Goal: Task Accomplishment & Management: Manage account settings

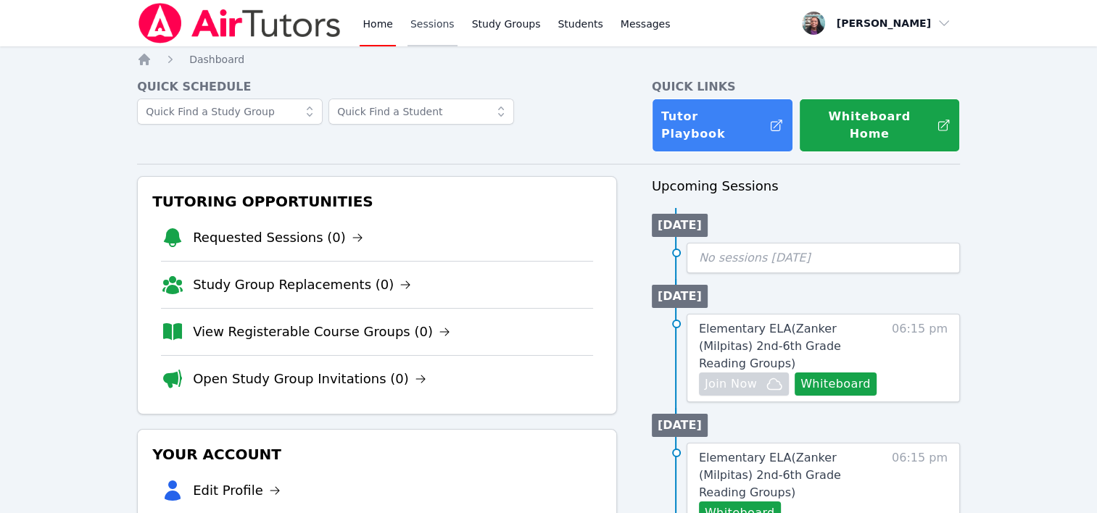
click at [431, 27] on link "Sessions" at bounding box center [432, 23] width 50 height 46
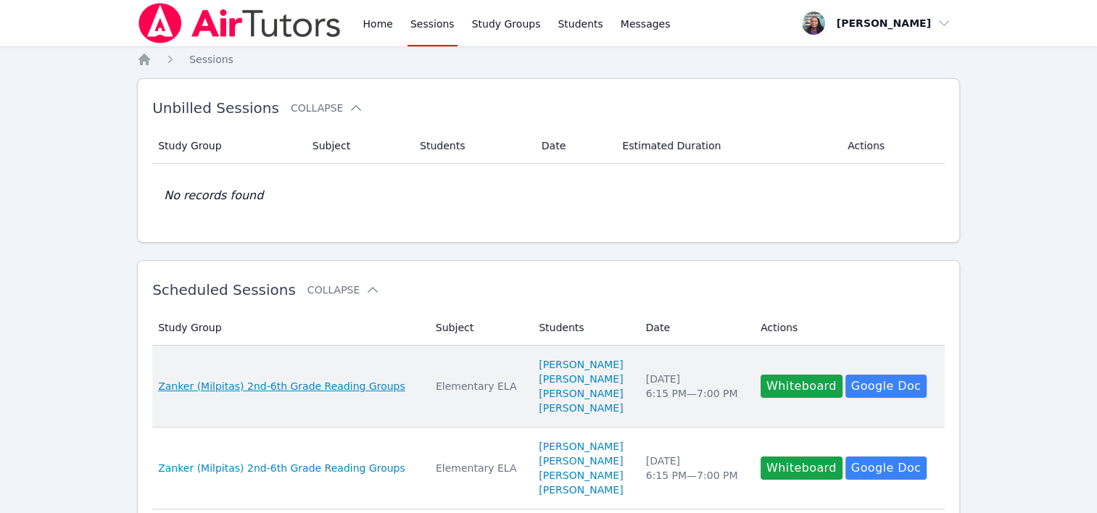
click at [364, 389] on span "Zanker (Milpitas) 2nd-6th Grade Reading Groups" at bounding box center [281, 386] width 247 height 14
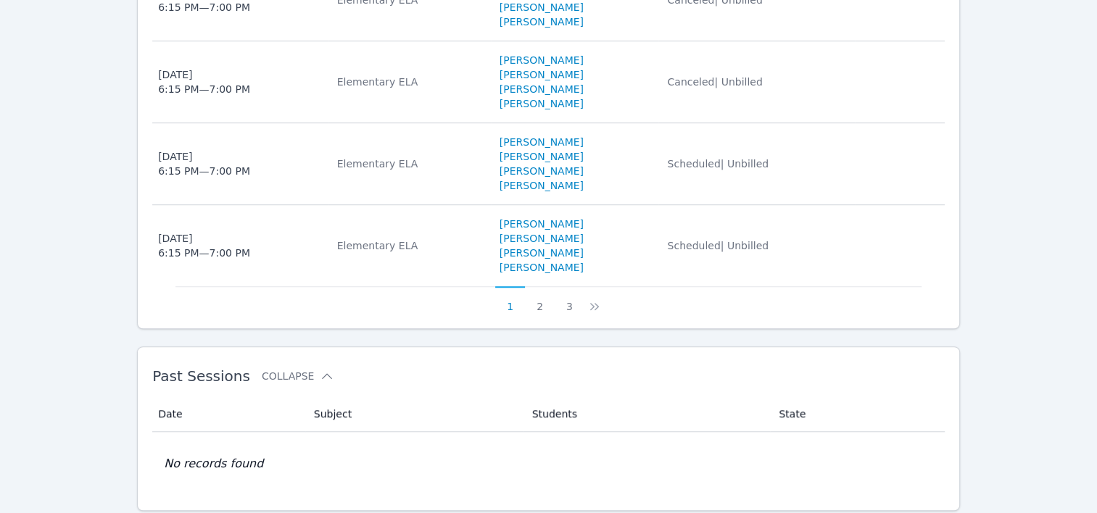
scroll to position [1053, 0]
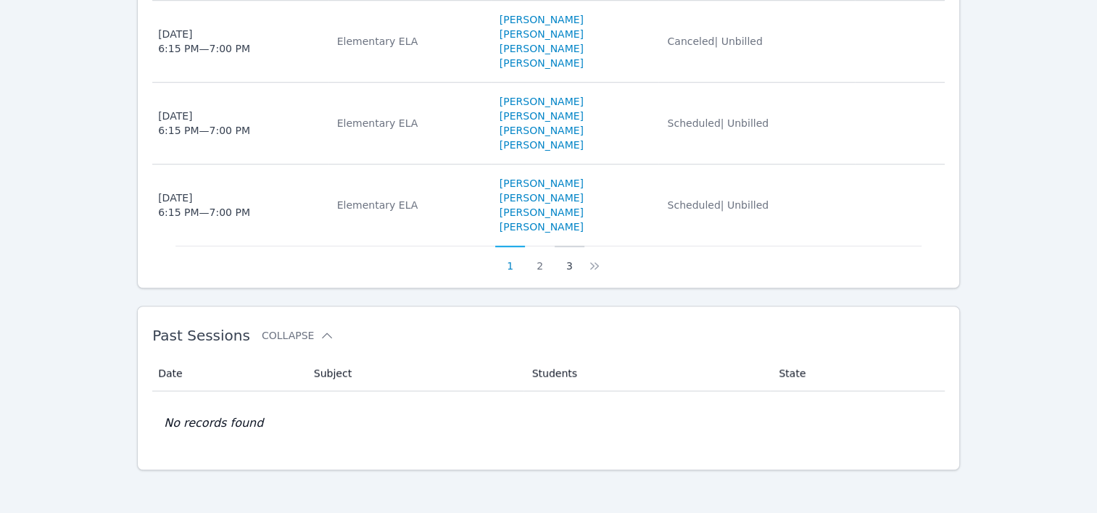
click at [565, 266] on button "3" at bounding box center [570, 260] width 30 height 28
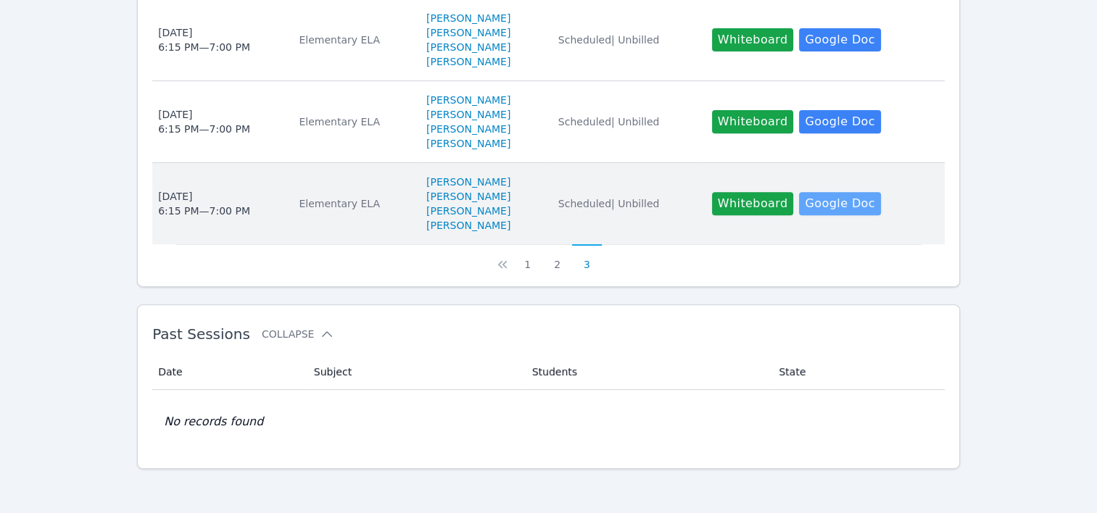
click at [818, 209] on link "Google Doc" at bounding box center [839, 203] width 81 height 23
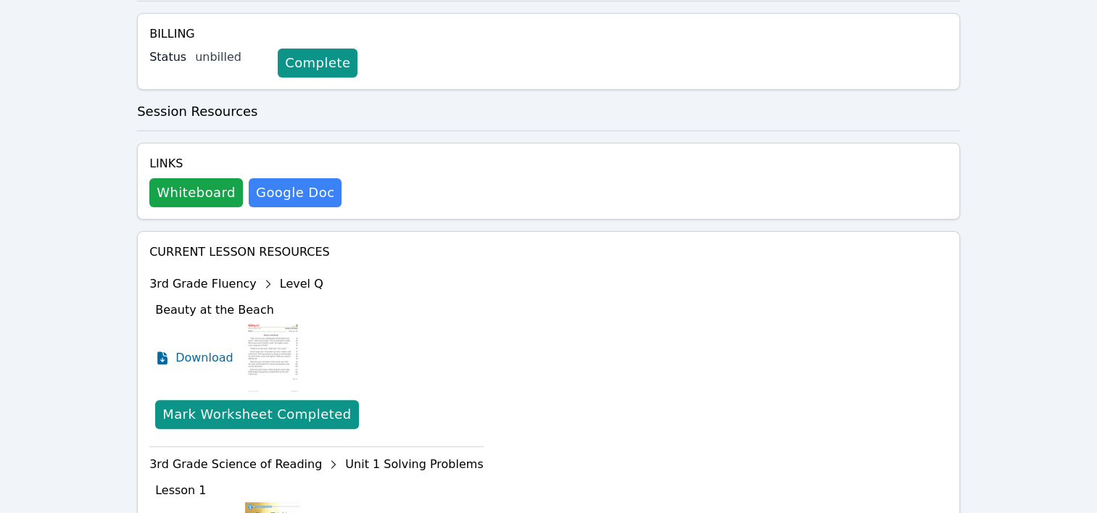
scroll to position [569, 0]
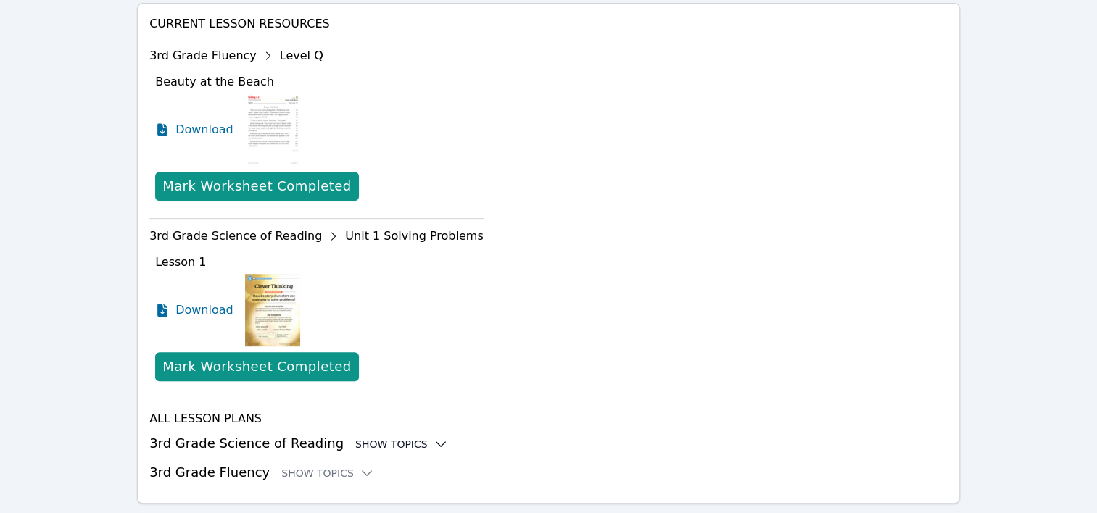
click at [434, 437] on icon at bounding box center [441, 444] width 14 height 14
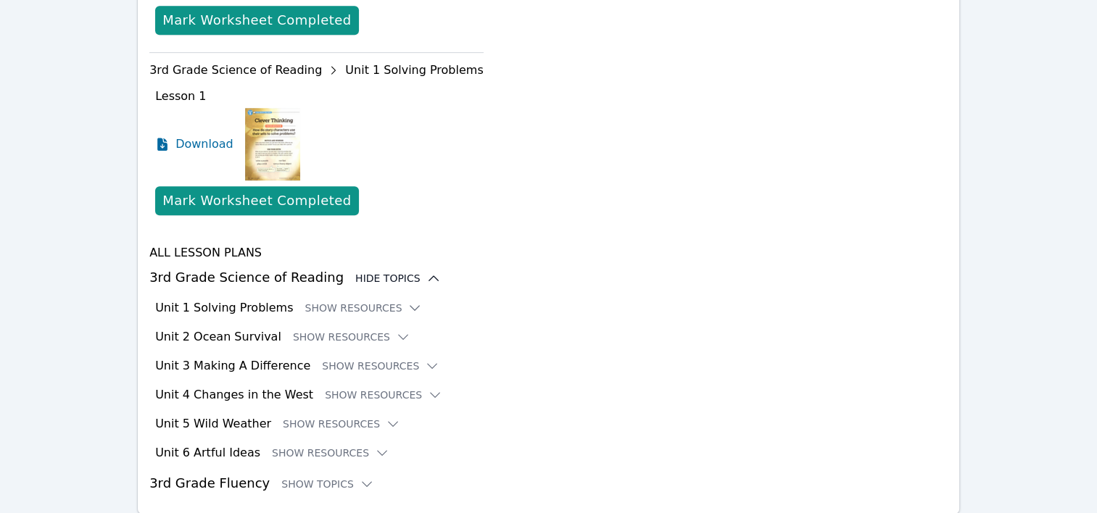
scroll to position [746, 0]
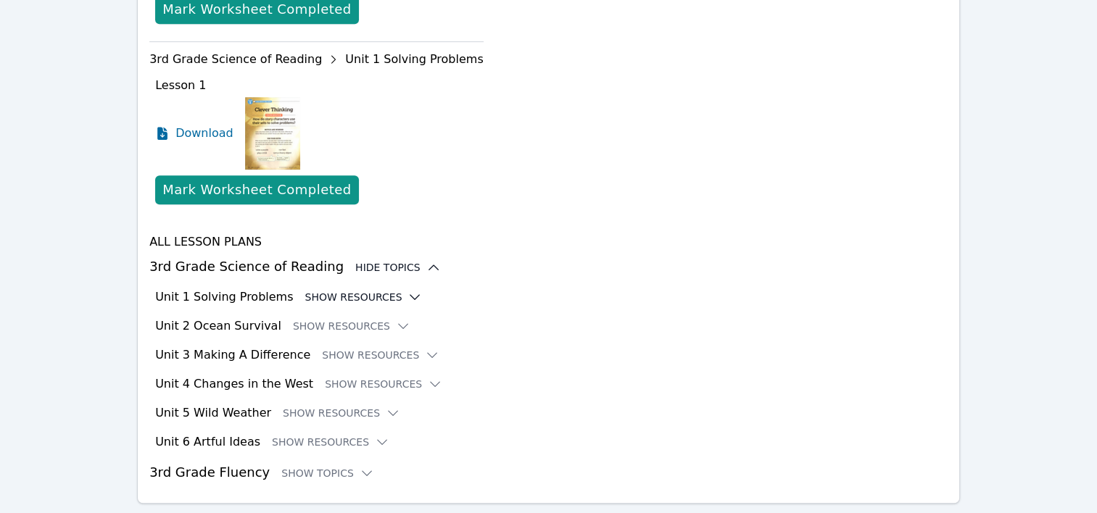
click at [410, 295] on icon at bounding box center [414, 297] width 9 height 4
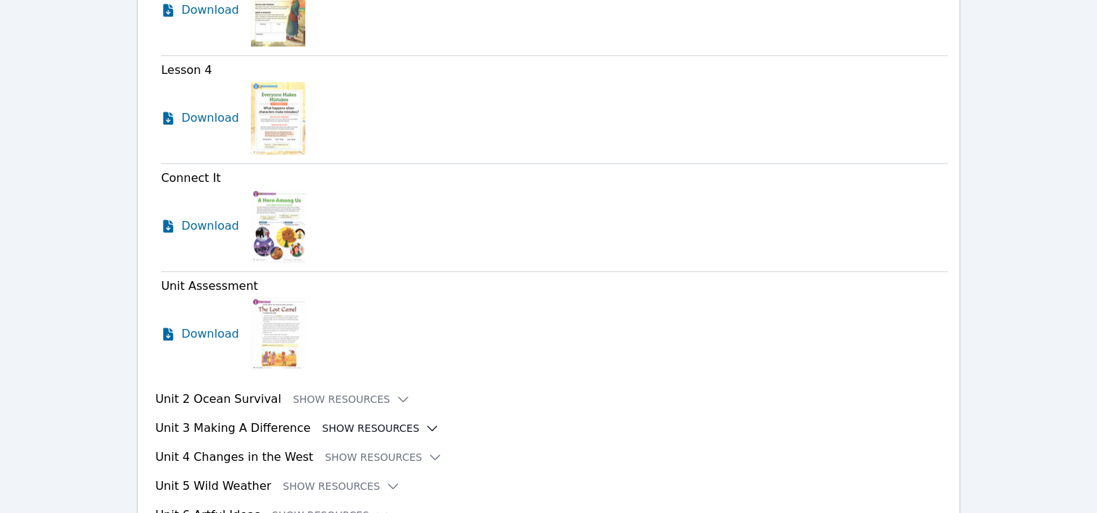
scroll to position [1398, 0]
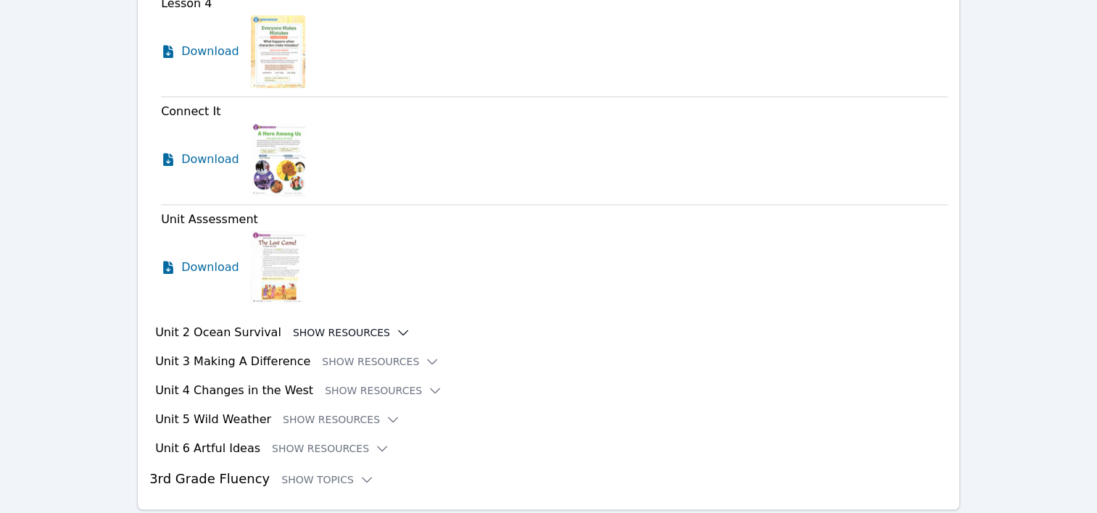
click at [396, 325] on icon at bounding box center [403, 332] width 14 height 14
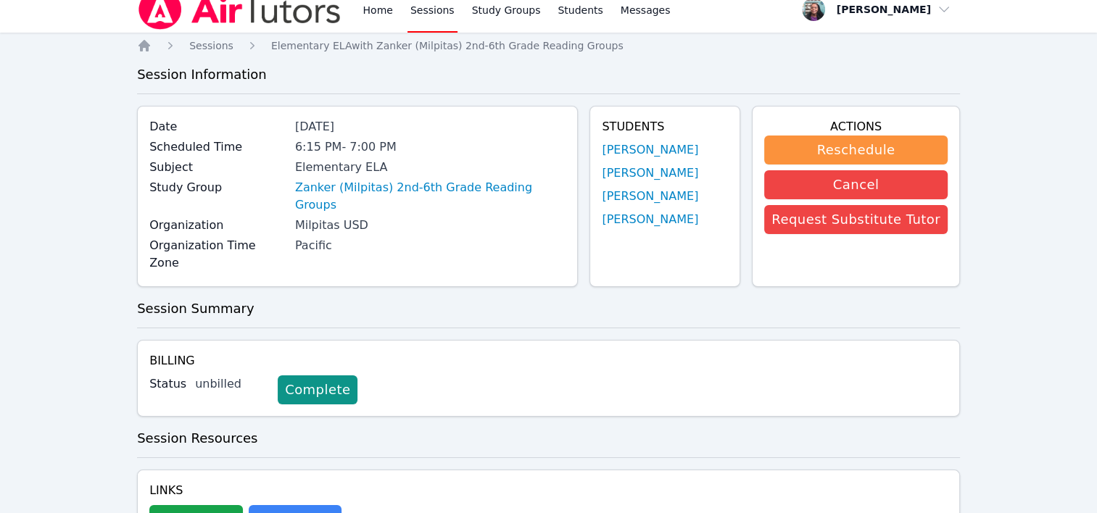
scroll to position [0, 0]
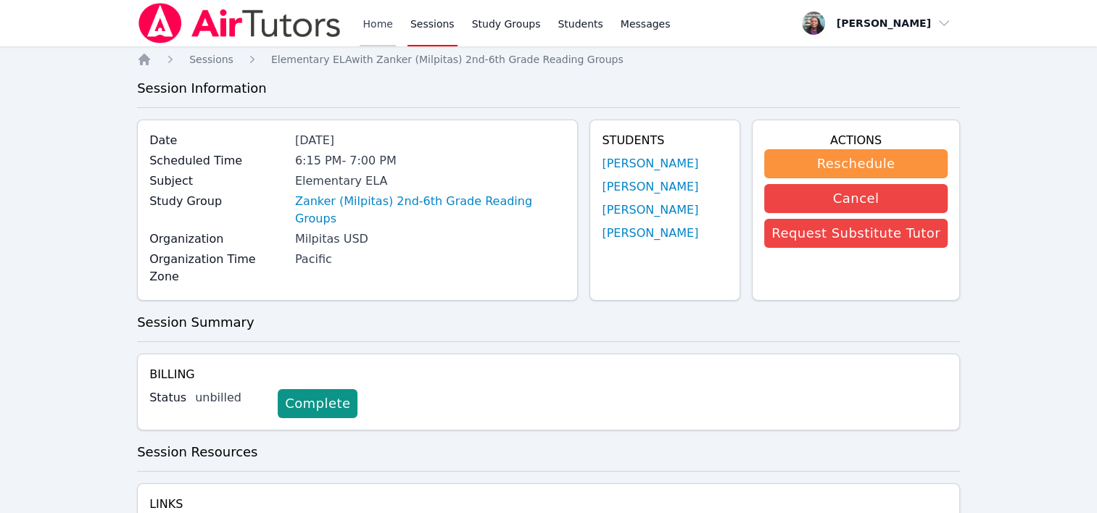
click at [389, 21] on link "Home" at bounding box center [378, 23] width 36 height 46
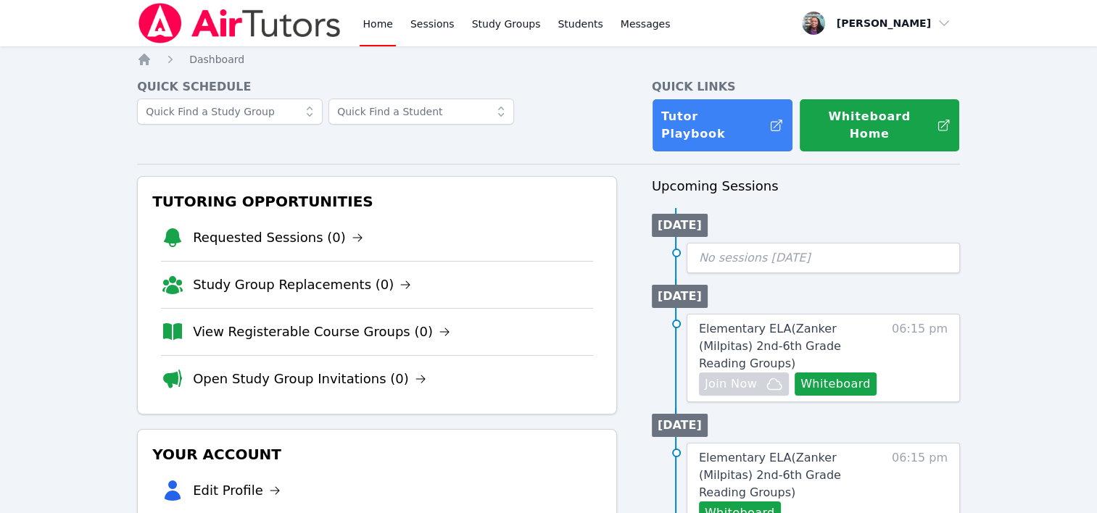
click at [368, 23] on link "Home" at bounding box center [378, 23] width 36 height 46
click at [425, 22] on link "Sessions" at bounding box center [432, 23] width 50 height 46
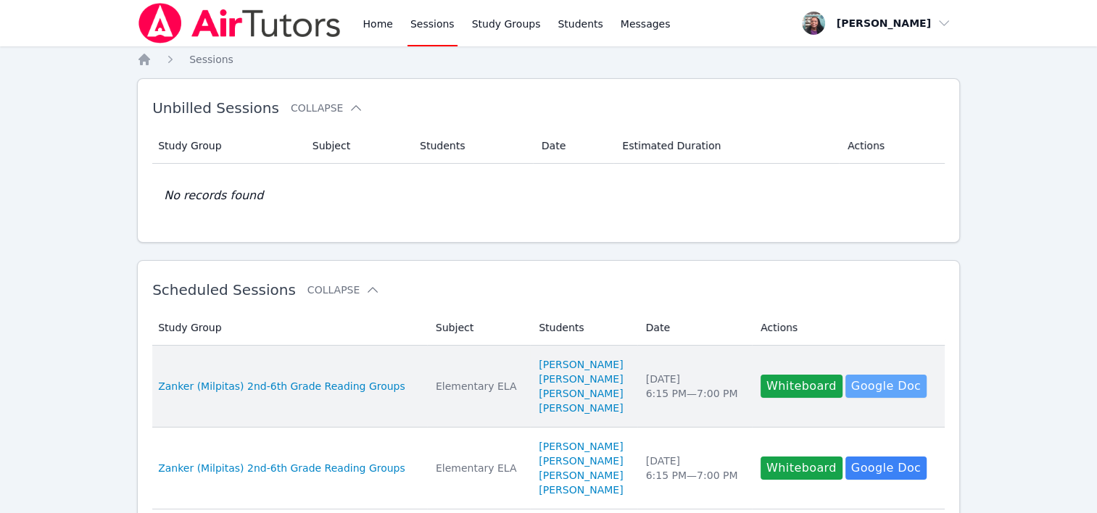
click at [863, 389] on link "Google Doc" at bounding box center [885, 386] width 81 height 23
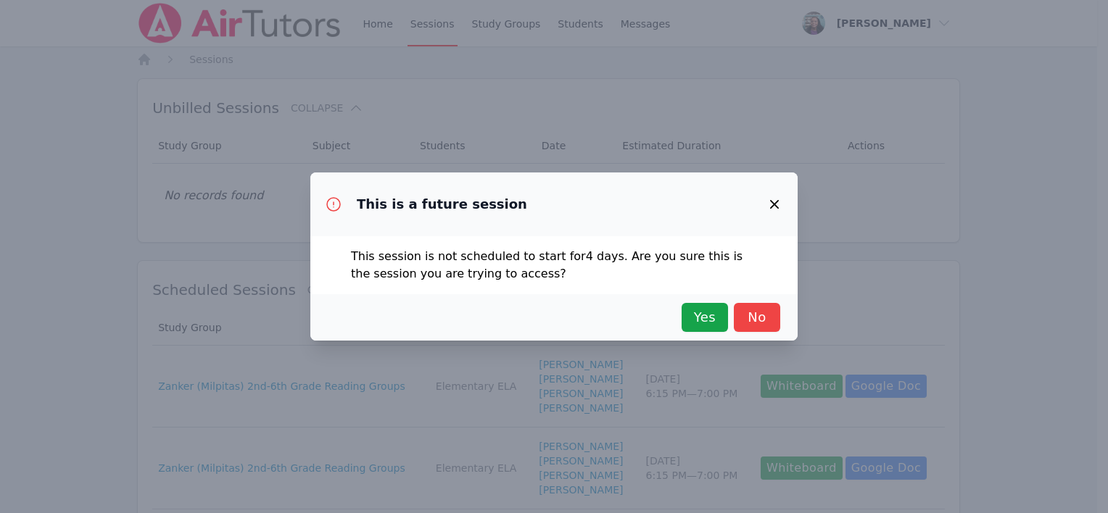
click at [774, 200] on icon "button" at bounding box center [774, 204] width 17 height 17
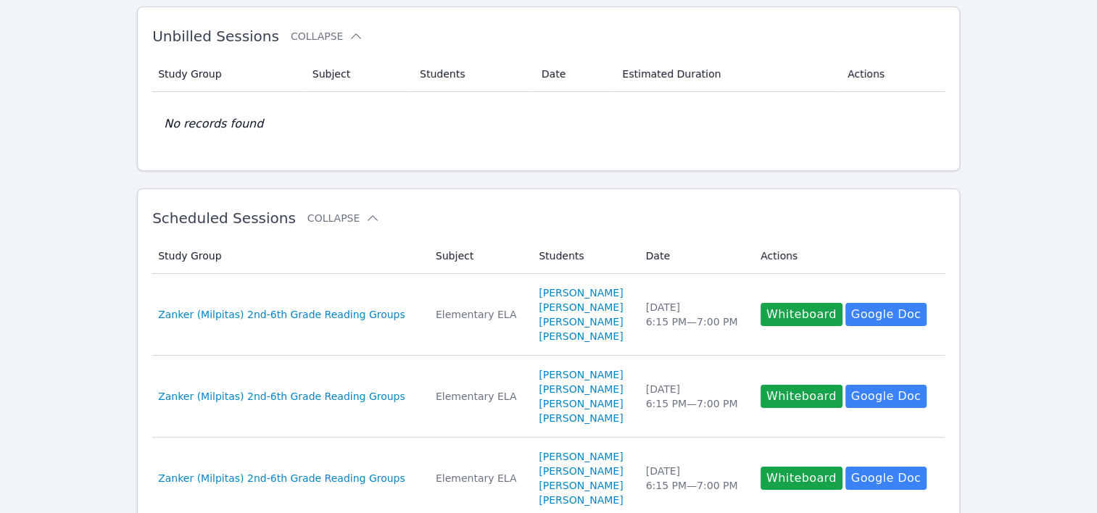
scroll to position [217, 0]
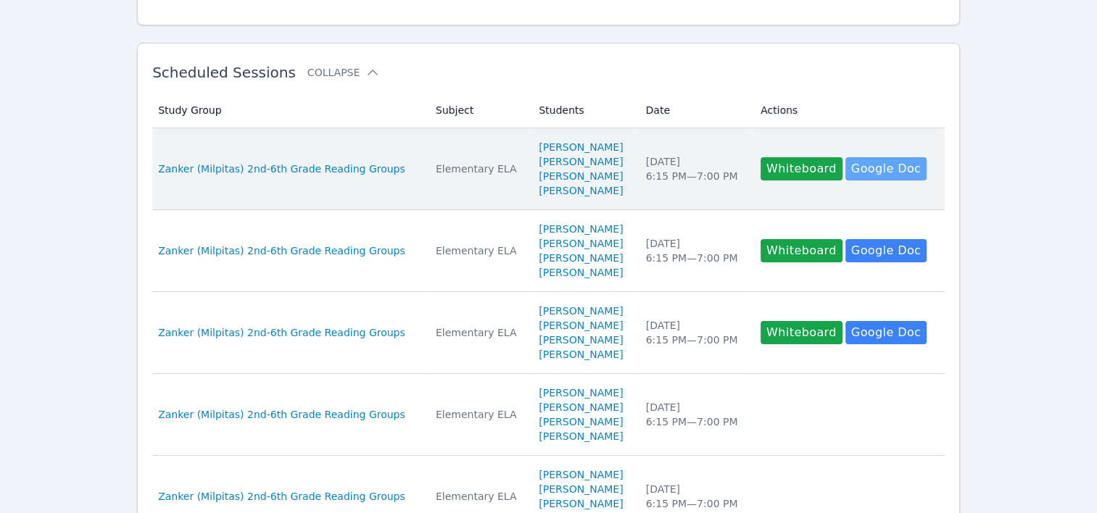
click at [889, 165] on link "Google Doc" at bounding box center [885, 168] width 81 height 23
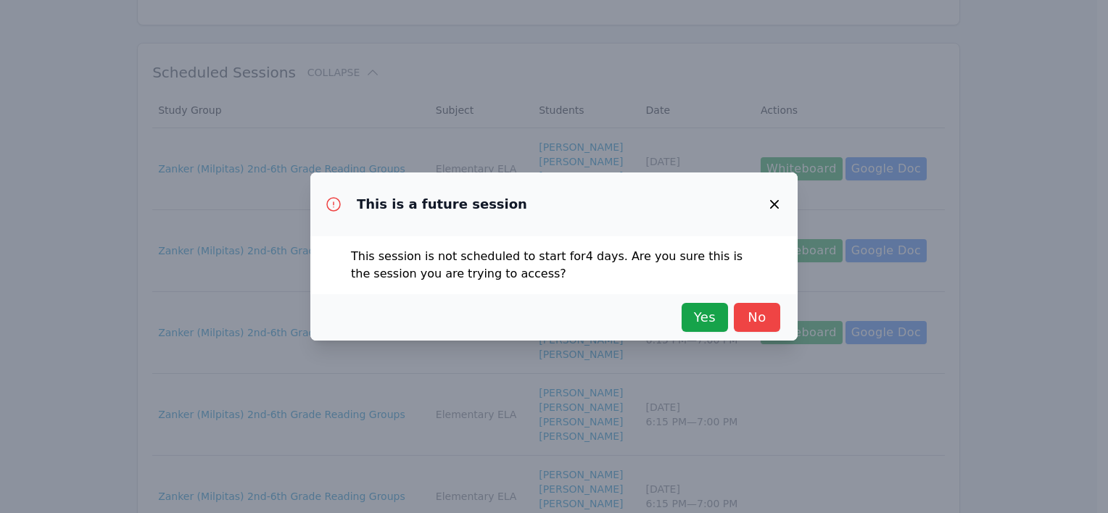
click at [776, 200] on icon "button" at bounding box center [774, 204] width 17 height 17
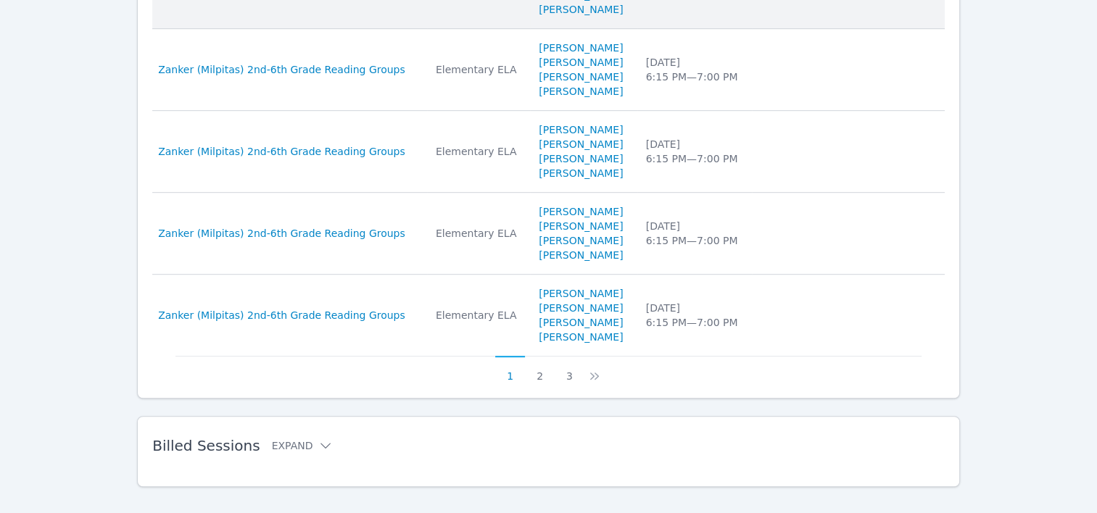
scroll to position [826, 0]
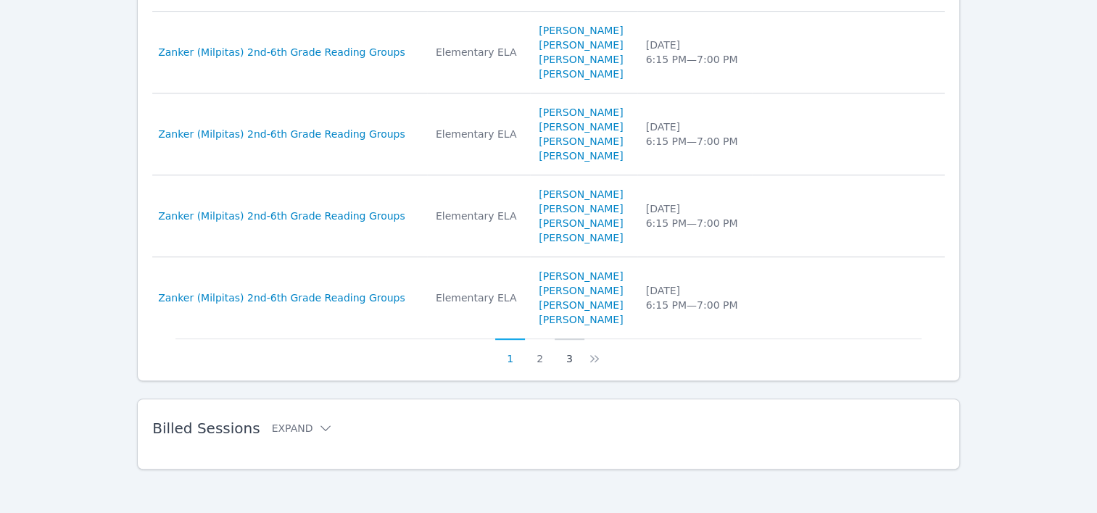
click at [572, 360] on button "3" at bounding box center [570, 353] width 30 height 28
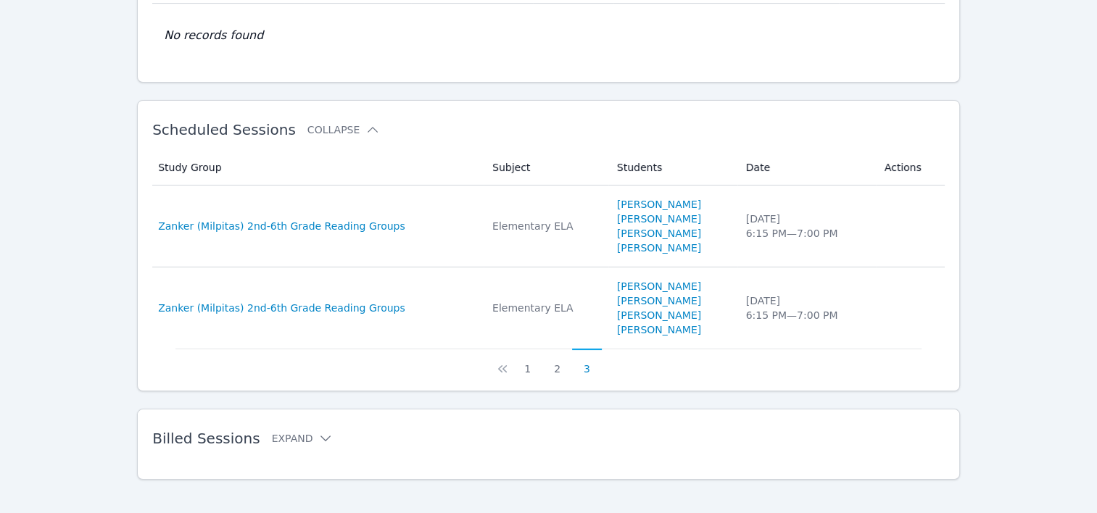
scroll to position [171, 0]
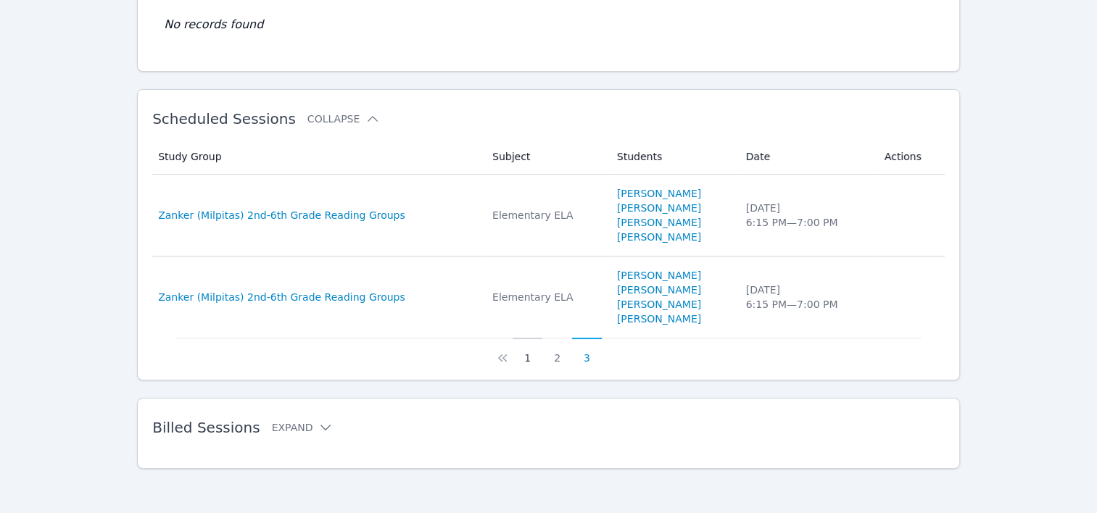
click at [530, 354] on button "1" at bounding box center [528, 352] width 30 height 28
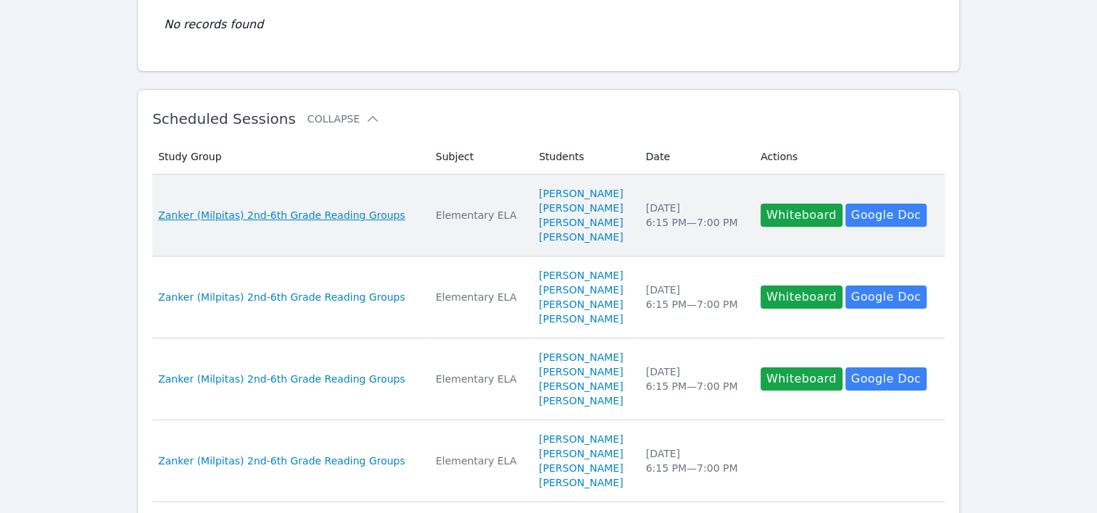
click at [353, 217] on span "Zanker (Milpitas) 2nd-6th Grade Reading Groups" at bounding box center [281, 215] width 247 height 14
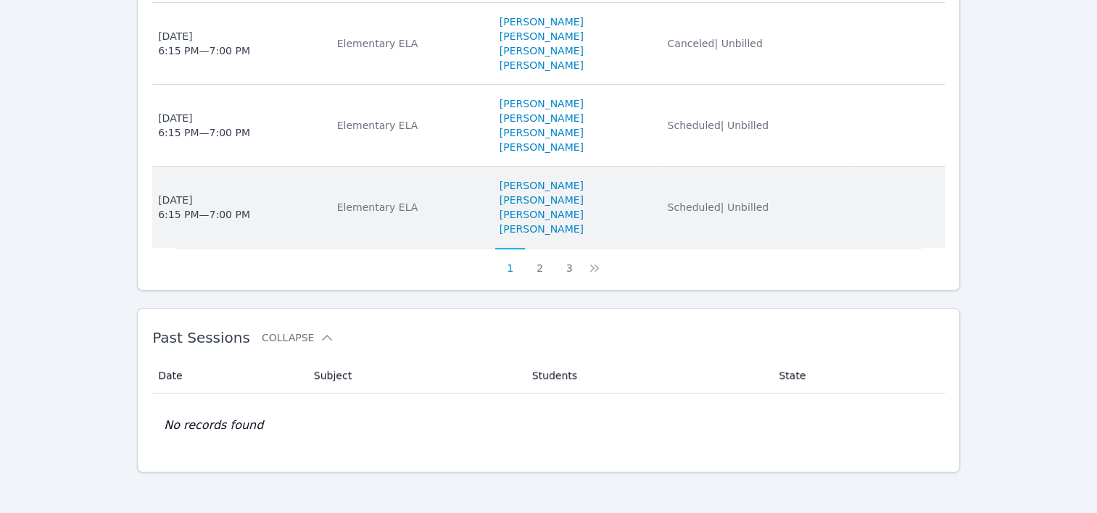
scroll to position [1053, 0]
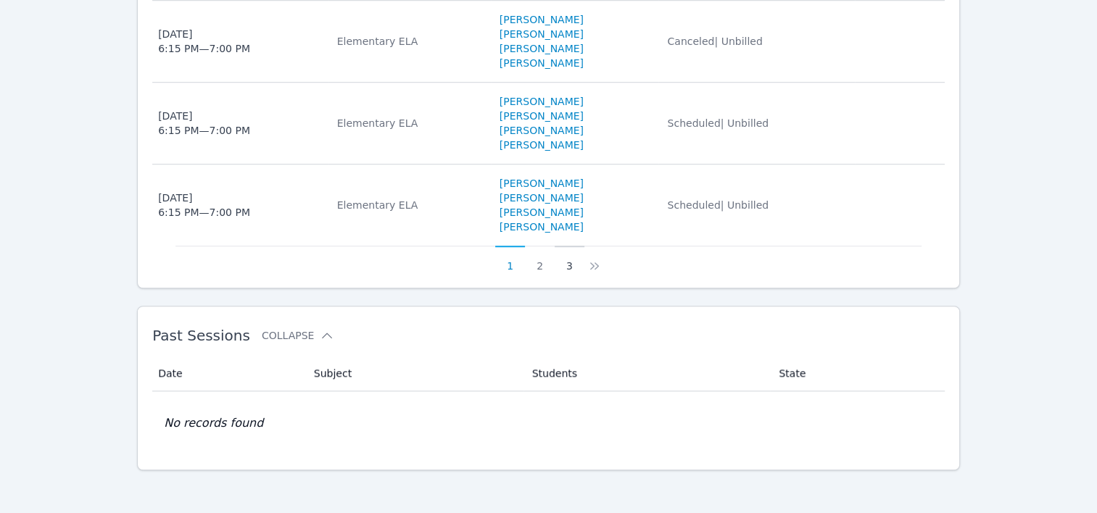
click at [567, 265] on button "3" at bounding box center [570, 260] width 30 height 28
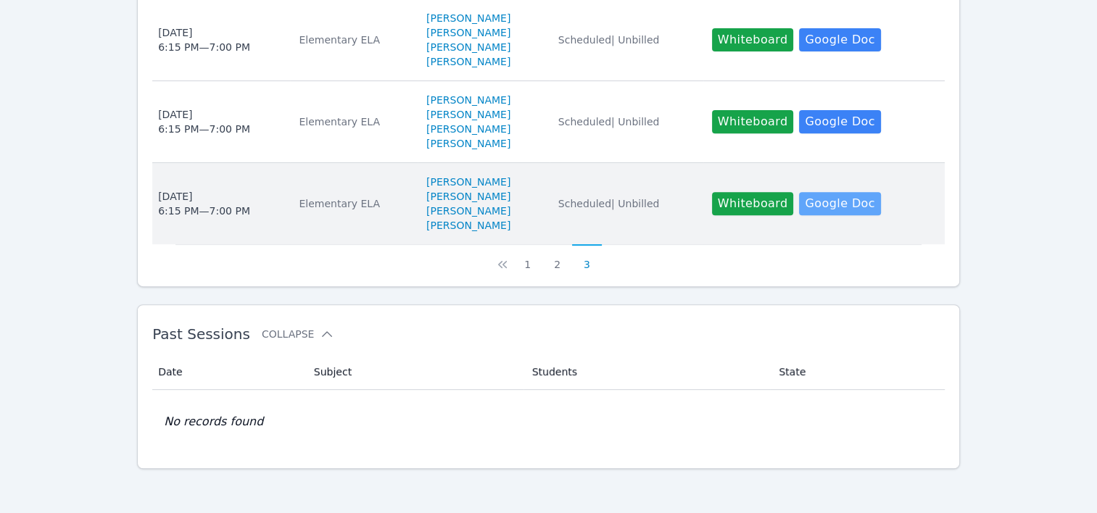
click at [831, 209] on link "Google Doc" at bounding box center [839, 203] width 81 height 23
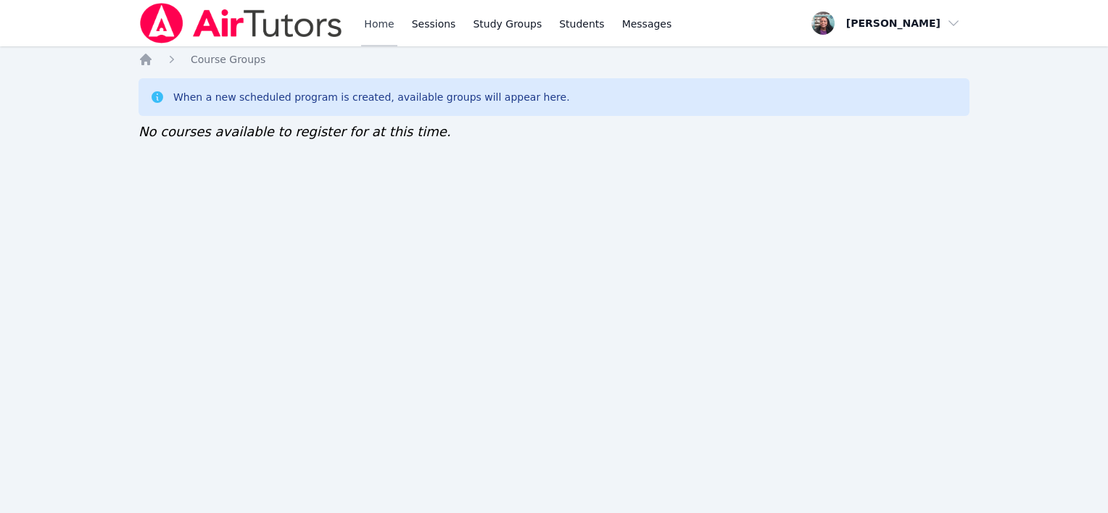
click at [376, 25] on link "Home" at bounding box center [379, 23] width 36 height 46
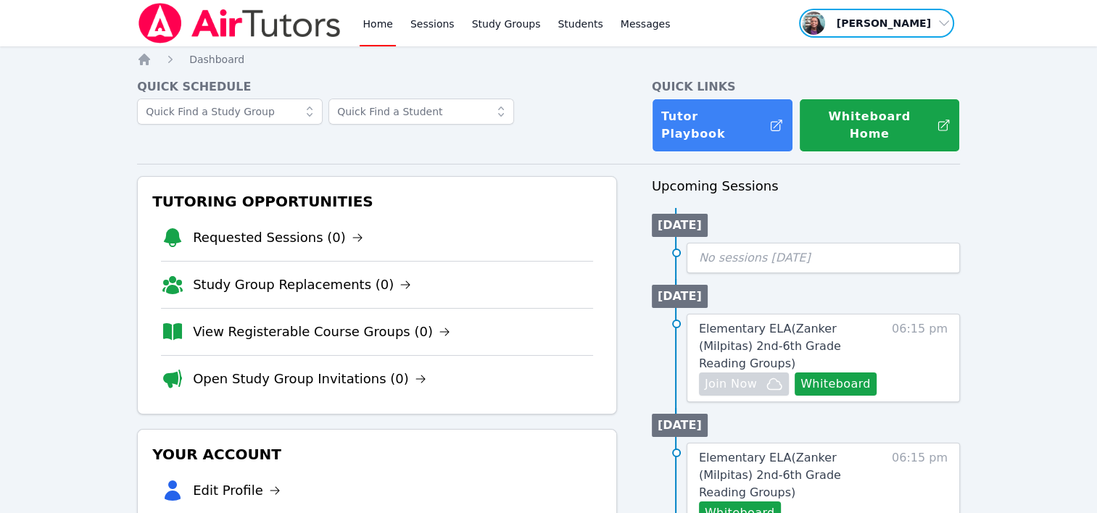
click at [941, 23] on span "button" at bounding box center [876, 23] width 158 height 32
click at [855, 86] on button "Logout" at bounding box center [881, 83] width 139 height 26
